Goal: Task Accomplishment & Management: Complete application form

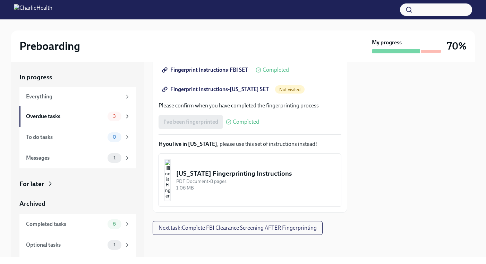
scroll to position [170, 0]
click at [277, 229] on span "Next task : Complete FBI Clearance Screening AFTER Fingerprinting" at bounding box center [238, 228] width 158 height 7
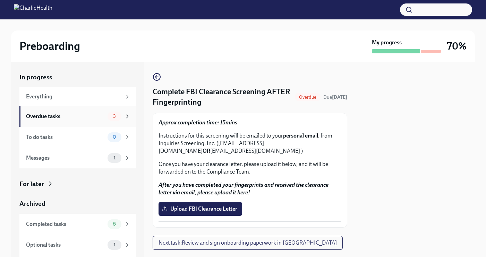
click at [118, 116] on div "3" at bounding box center [119, 117] width 23 height 10
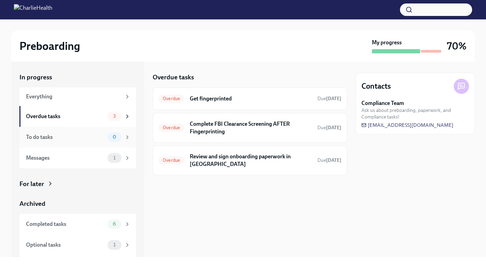
click at [114, 138] on span "0" at bounding box center [115, 137] width 12 height 5
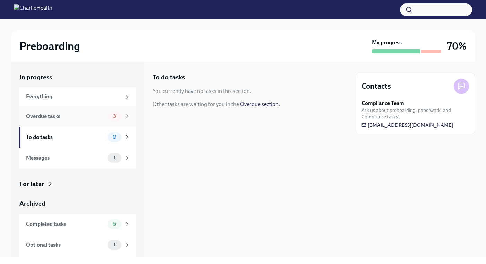
click at [109, 116] on span "3" at bounding box center [114, 116] width 11 height 5
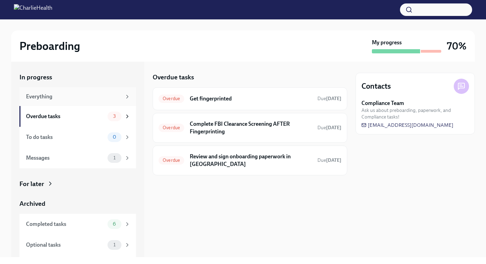
click at [112, 95] on div "Everything" at bounding box center [73, 97] width 95 height 8
